Goal: Task Accomplishment & Management: Manage account settings

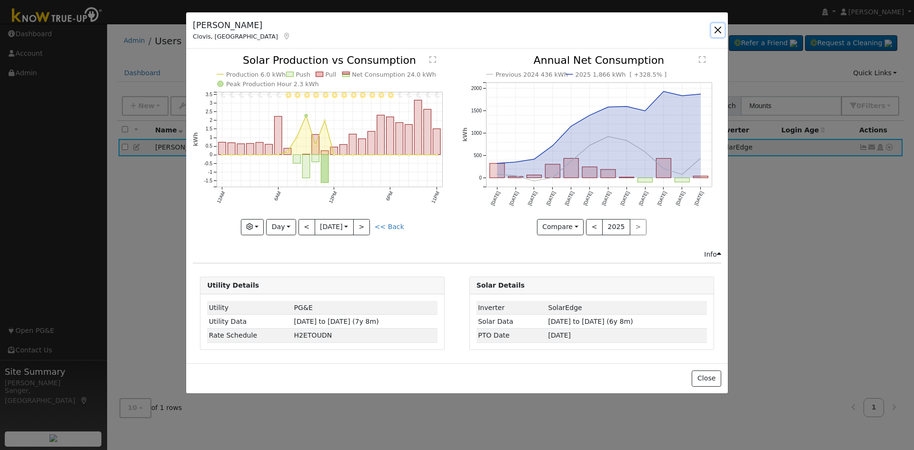
click at [717, 30] on button "button" at bounding box center [717, 29] width 13 height 13
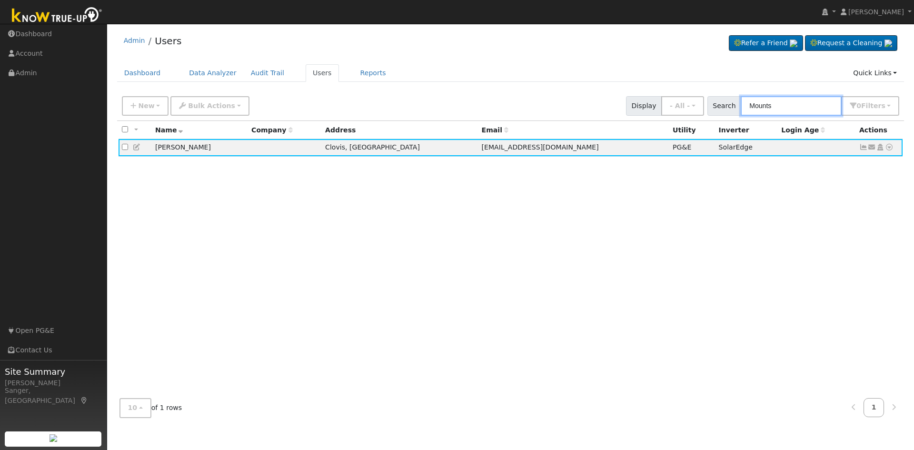
drag, startPoint x: 795, startPoint y: 104, endPoint x: 736, endPoint y: 110, distance: 59.7
click at [736, 110] on div "Search Mounts 0 Filter s My accounts Role Show - All - Show Leads Admin Billing…" at bounding box center [804, 106] width 192 height 20
paste input "[PERSON_NAME]"
type input "[PERSON_NAME]"
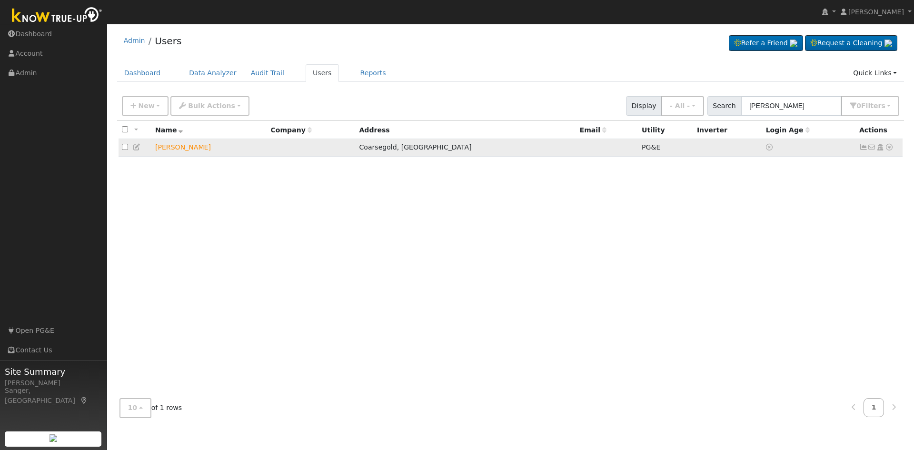
click at [861, 149] on icon at bounding box center [863, 147] width 9 height 7
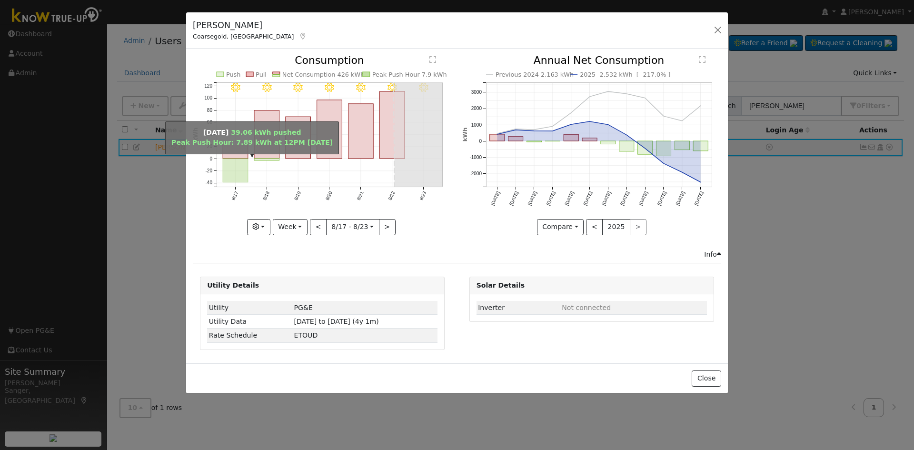
click at [238, 162] on rect "onclick=""" at bounding box center [235, 171] width 25 height 24
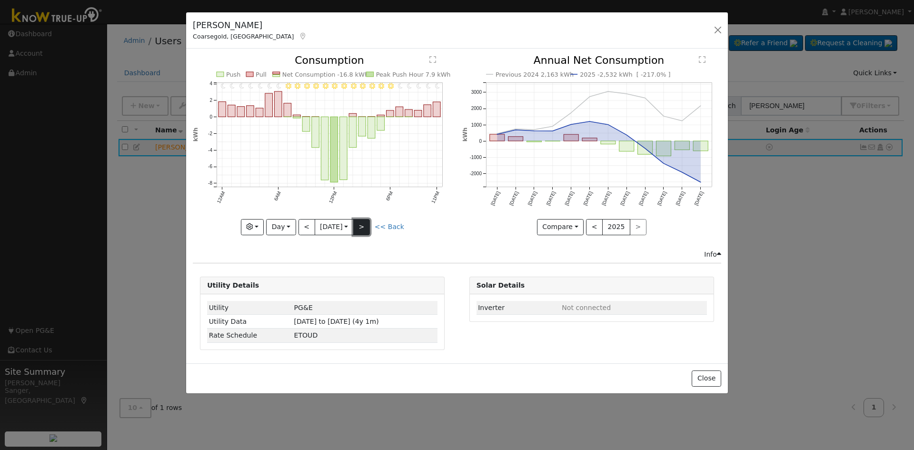
click at [368, 227] on button ">" at bounding box center [361, 227] width 17 height 16
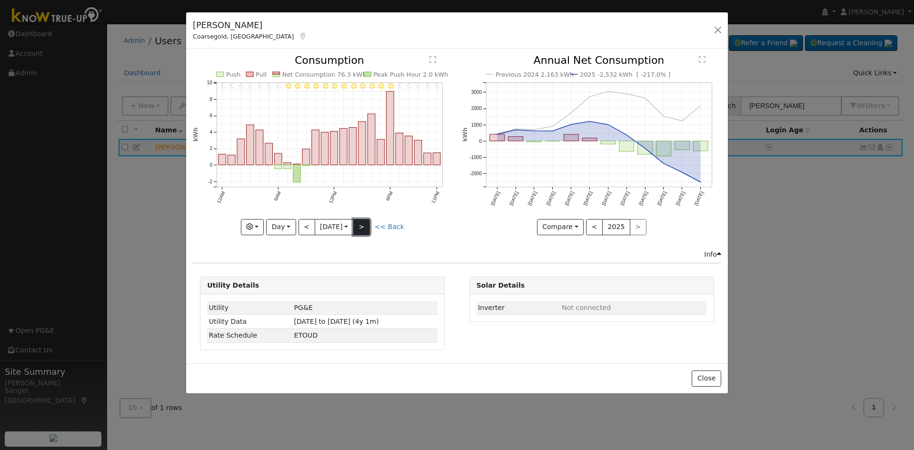
click at [368, 227] on button ">" at bounding box center [361, 227] width 17 height 16
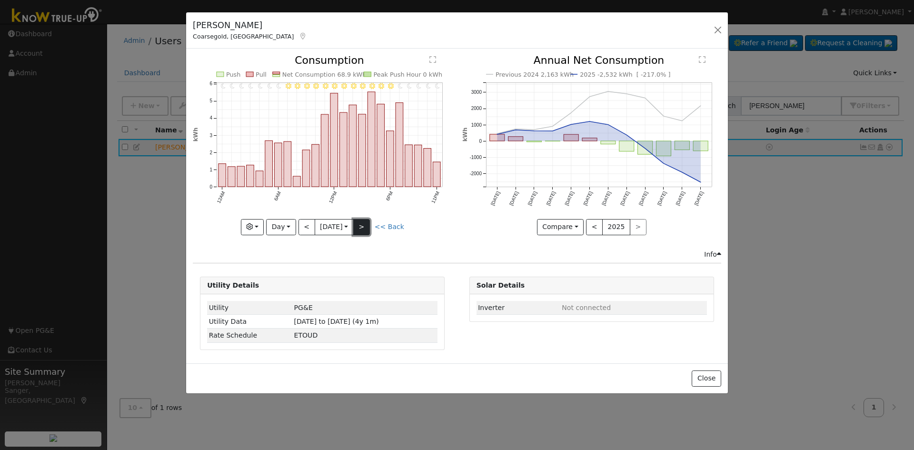
click at [368, 227] on button ">" at bounding box center [361, 227] width 17 height 16
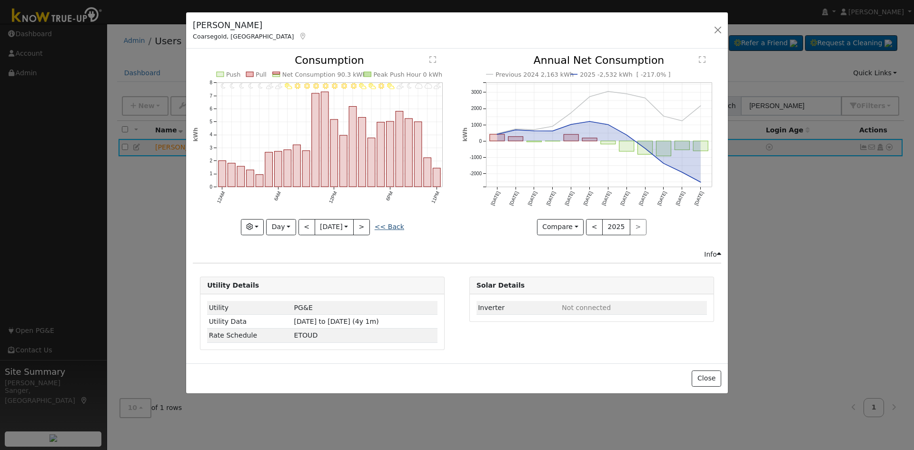
click at [390, 226] on link "<< Back" at bounding box center [390, 227] width 30 height 8
type input "[DATE]"
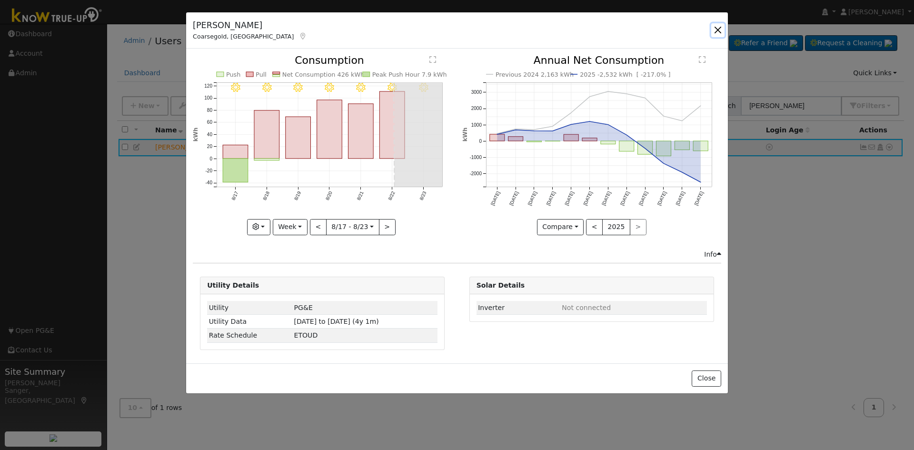
click at [718, 29] on button "button" at bounding box center [717, 29] width 13 height 13
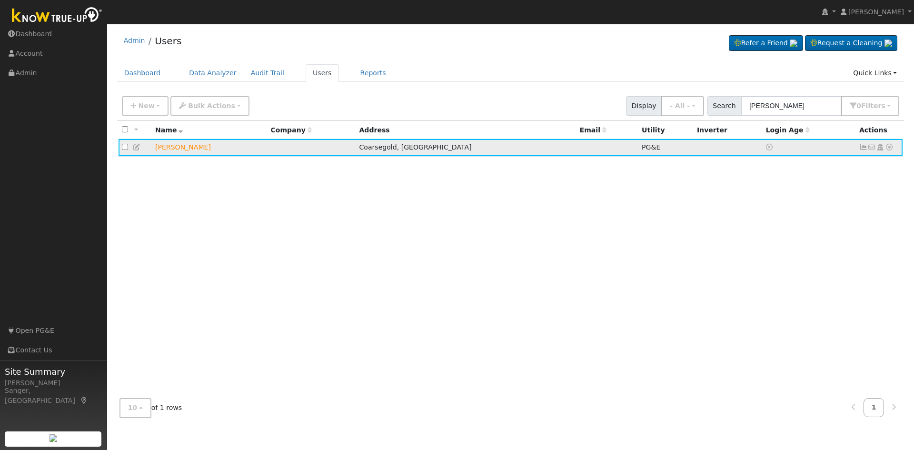
click at [136, 149] on icon at bounding box center [137, 147] width 9 height 7
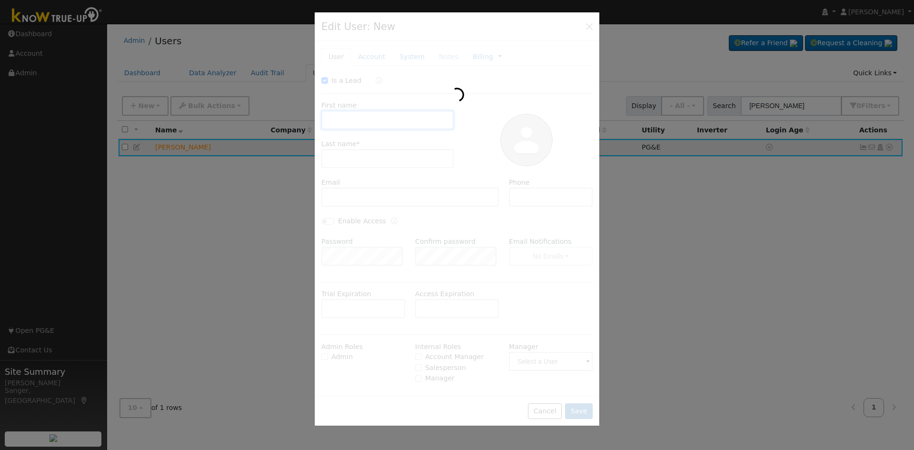
checkbox input "true"
type input "[PERSON_NAME]"
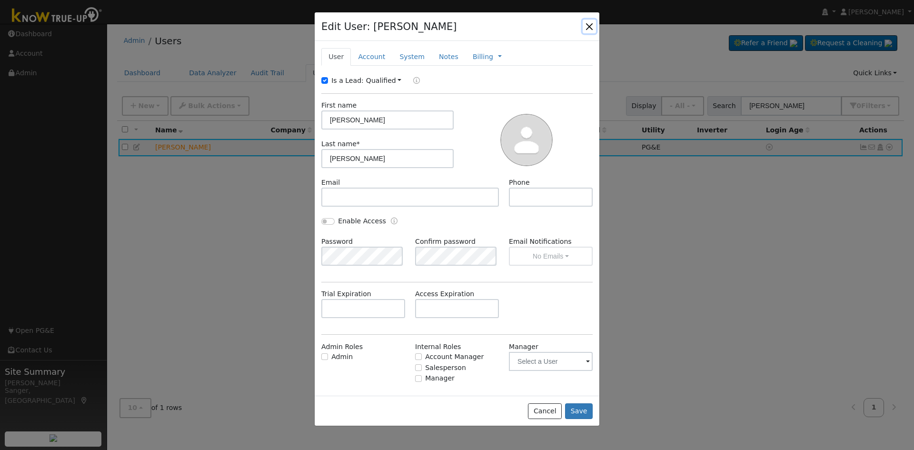
click at [590, 28] on button "button" at bounding box center [589, 26] width 13 height 13
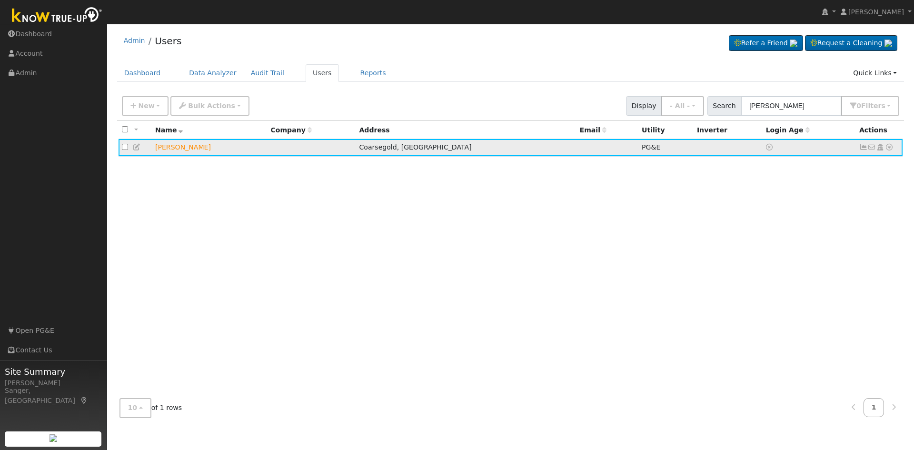
click at [861, 149] on icon at bounding box center [863, 147] width 9 height 7
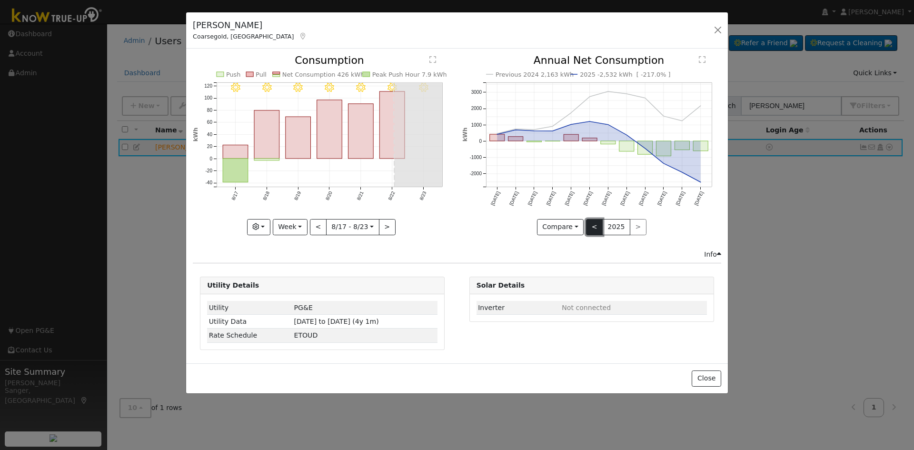
click at [592, 229] on button "<" at bounding box center [594, 227] width 17 height 16
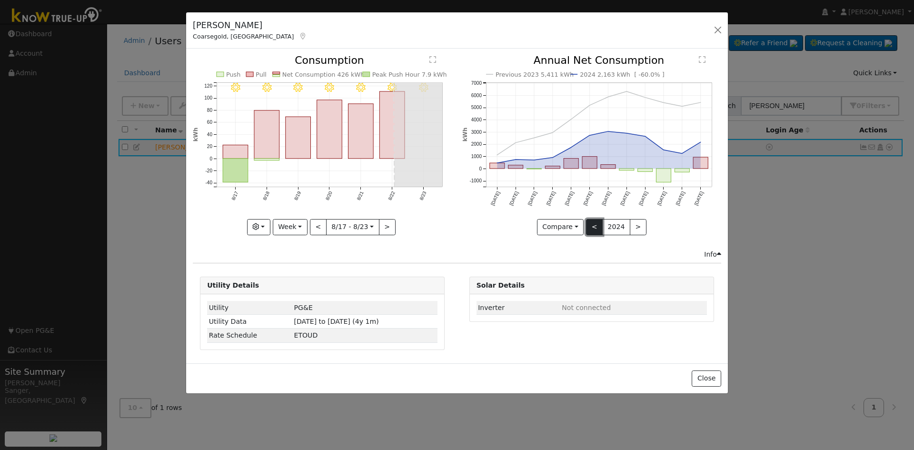
click at [592, 229] on button "<" at bounding box center [594, 227] width 17 height 16
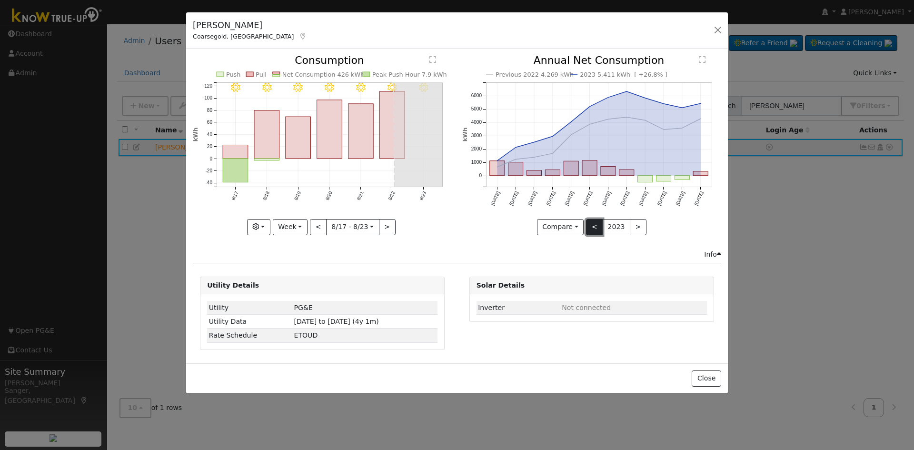
click at [592, 229] on button "<" at bounding box center [594, 227] width 17 height 16
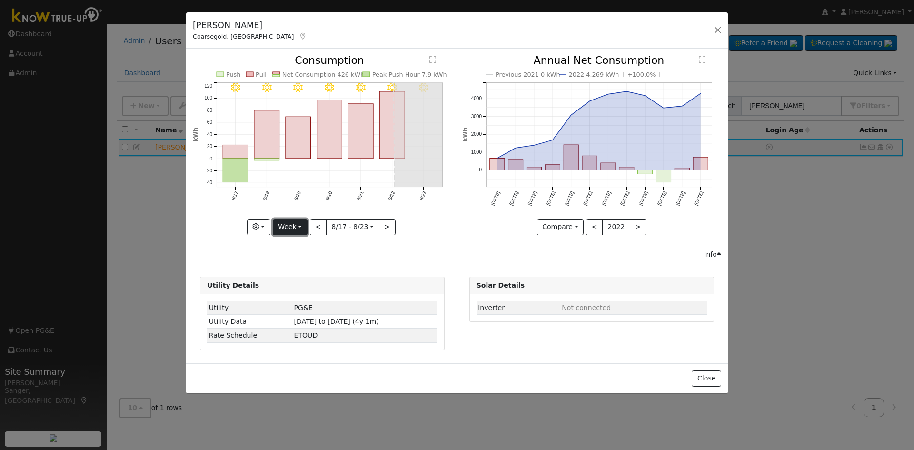
click at [296, 224] on button "Week" at bounding box center [290, 227] width 35 height 16
click at [299, 287] on link "Year" at bounding box center [306, 286] width 66 height 13
type input "[DATE]"
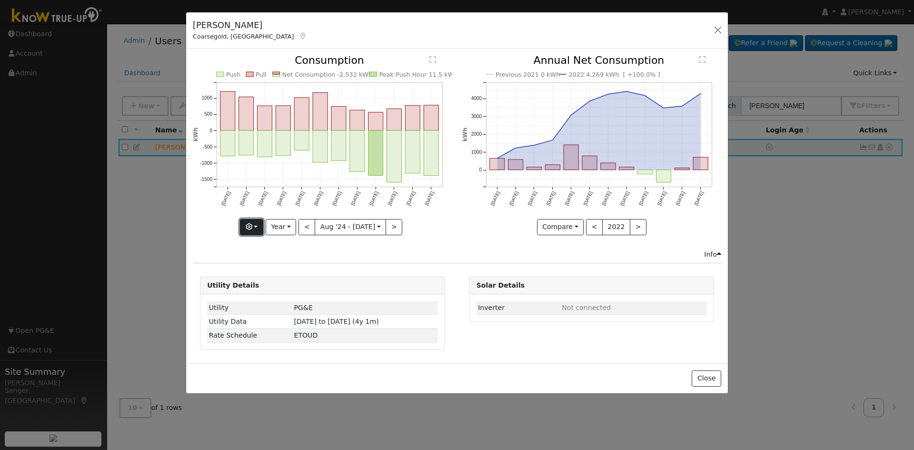
click at [249, 227] on button "button" at bounding box center [251, 227] width 23 height 16
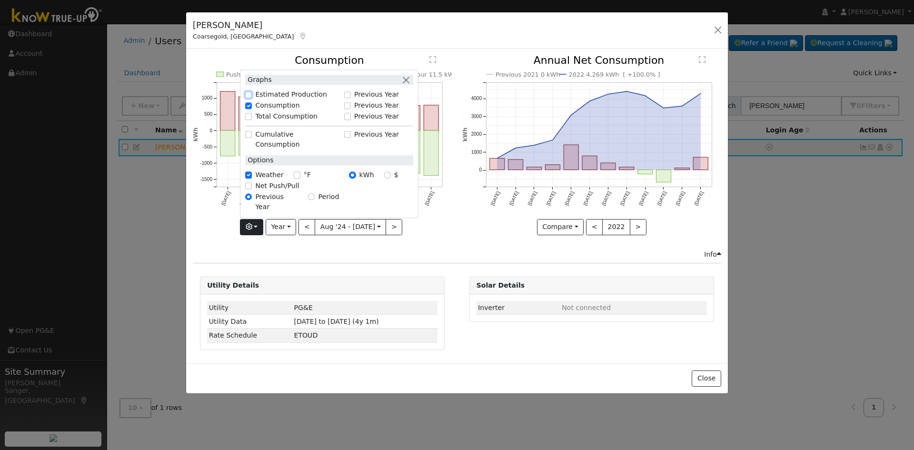
click at [252, 98] on input "Estimated Production" at bounding box center [248, 94] width 7 height 7
checkbox input "true"
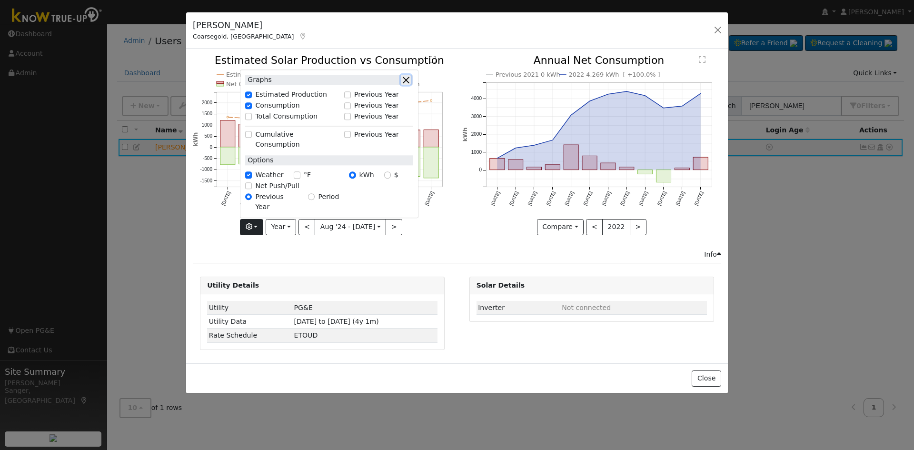
click at [409, 85] on button "button" at bounding box center [406, 80] width 10 height 10
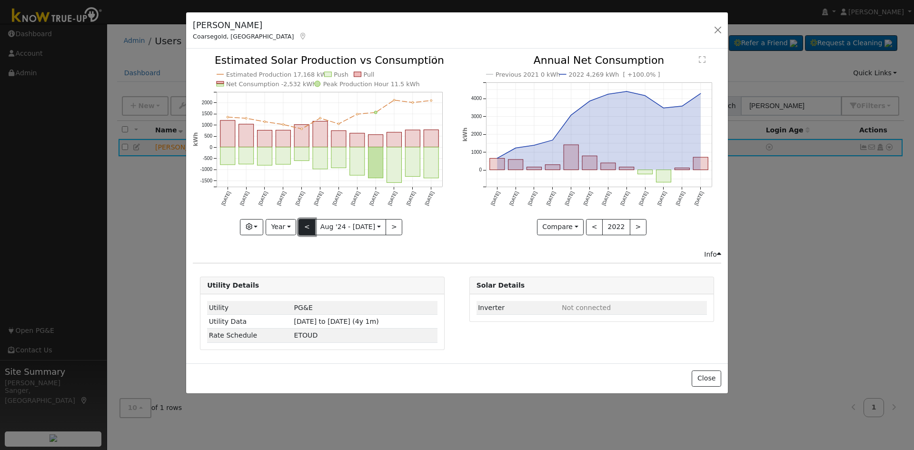
click at [313, 228] on button "<" at bounding box center [307, 227] width 17 height 16
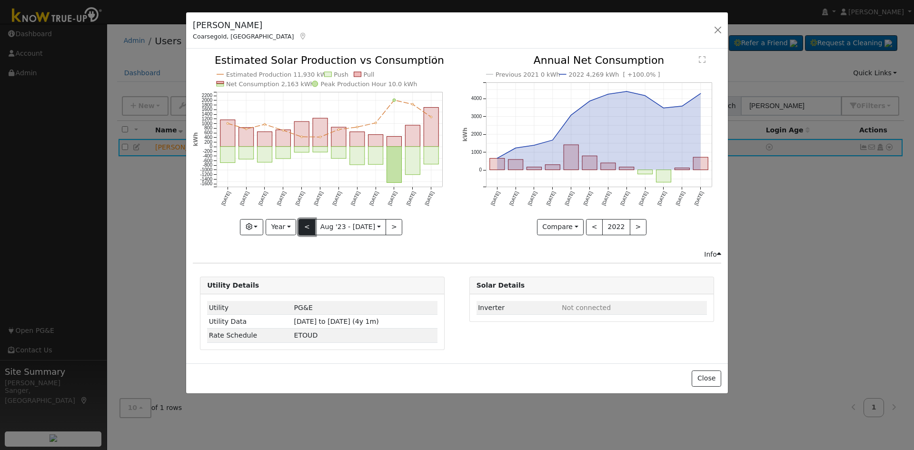
click at [309, 227] on button "<" at bounding box center [307, 227] width 17 height 16
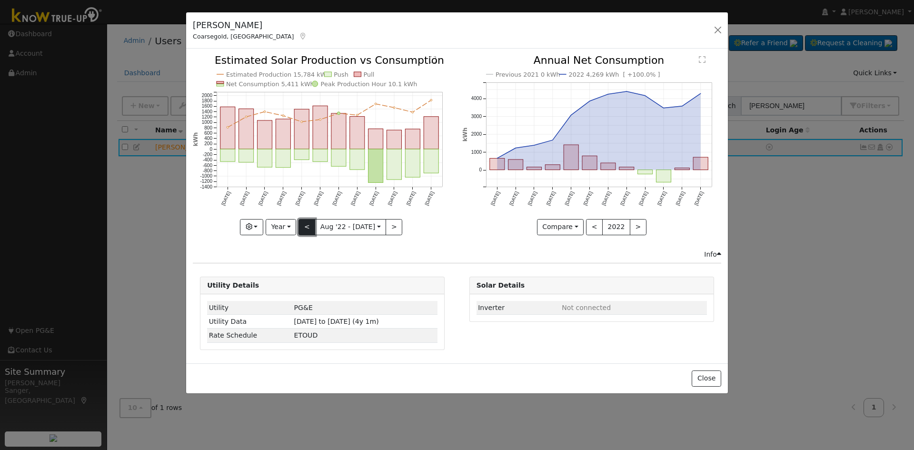
click at [309, 227] on button "<" at bounding box center [307, 227] width 17 height 16
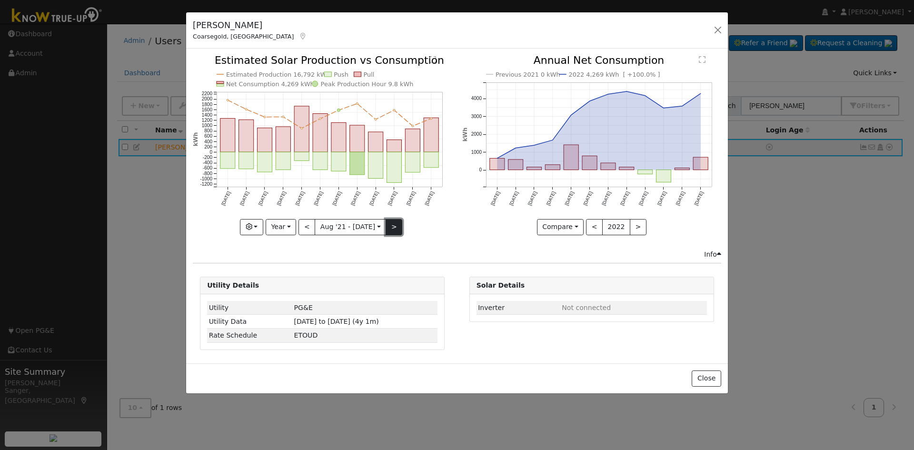
click at [389, 224] on button ">" at bounding box center [394, 227] width 17 height 16
type input "[DATE]"
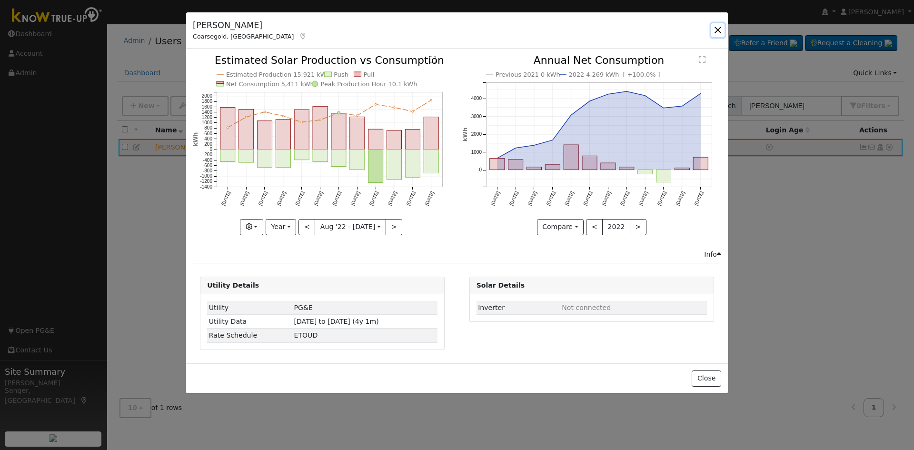
click at [719, 31] on button "button" at bounding box center [717, 29] width 13 height 13
